Goal: Find specific page/section: Find specific page/section

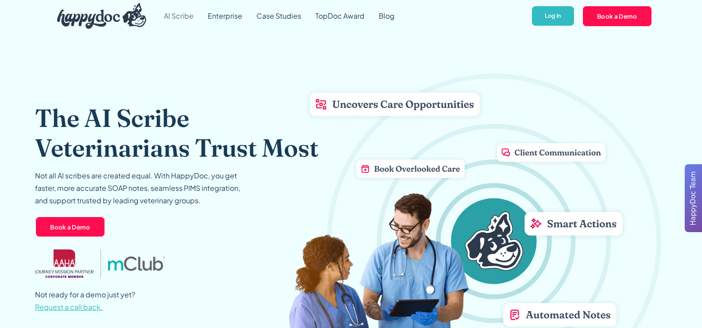
click at [187, 13] on link "AI Scribe" at bounding box center [179, 16] width 44 height 32
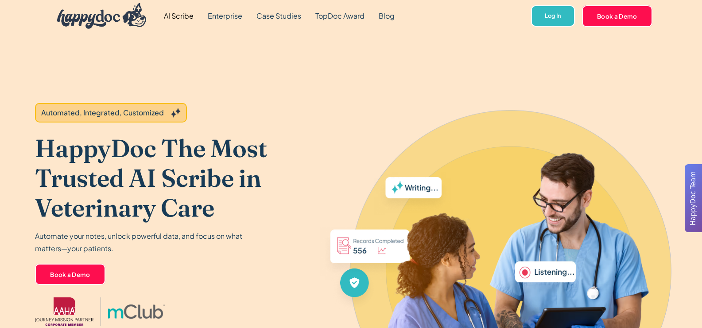
click at [236, 18] on link "Enterprise" at bounding box center [225, 16] width 49 height 32
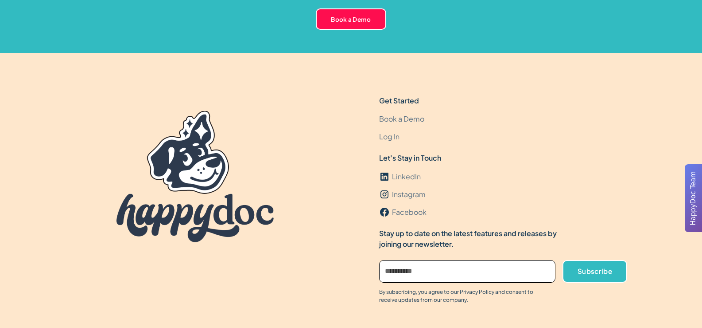
scroll to position [2716, 0]
